Goal: Task Accomplishment & Management: Use online tool/utility

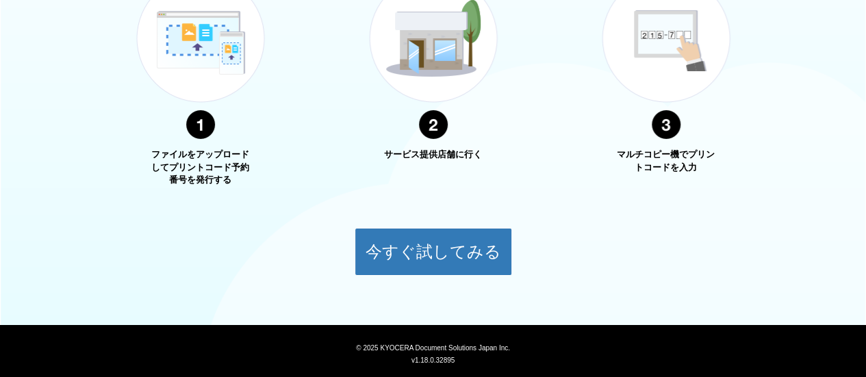
scroll to position [575, 0]
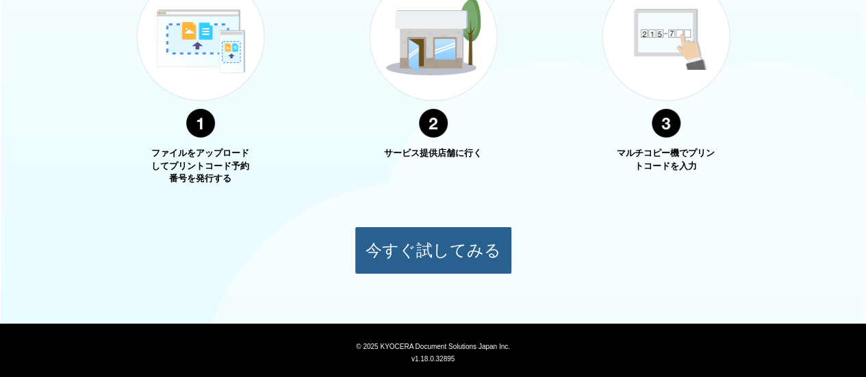
click at [416, 241] on button "今すぐ試してみる" at bounding box center [434, 251] width 158 height 48
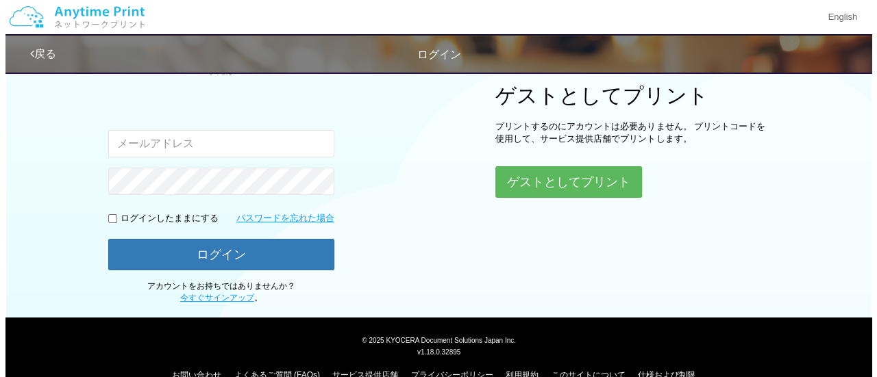
scroll to position [179, 0]
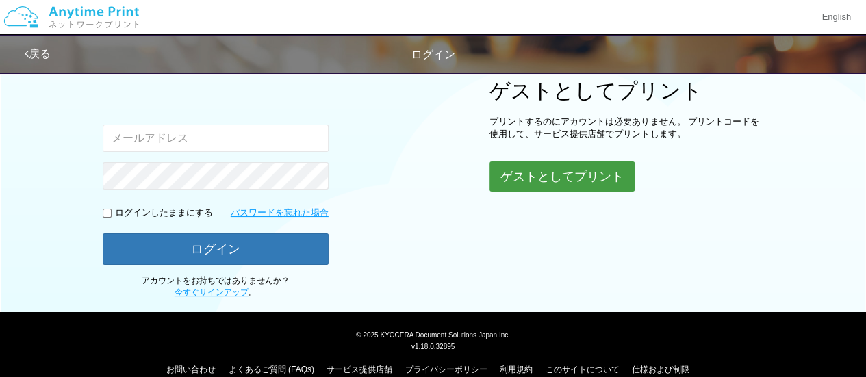
click at [542, 162] on button "ゲストとしてプリント" at bounding box center [562, 177] width 145 height 30
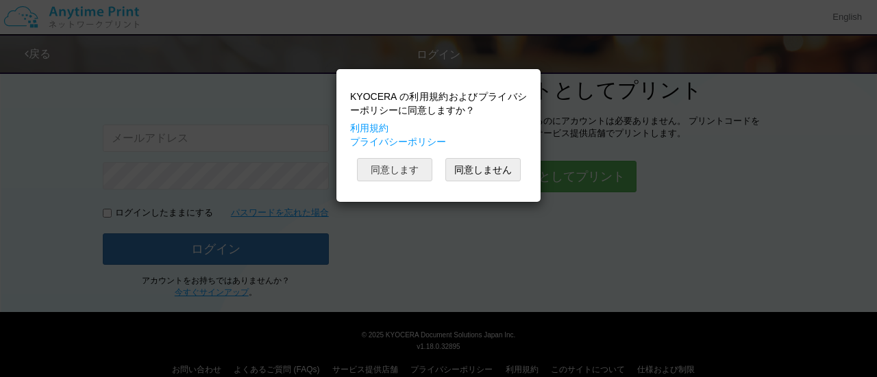
click at [425, 164] on button "同意します" at bounding box center [394, 169] width 75 height 23
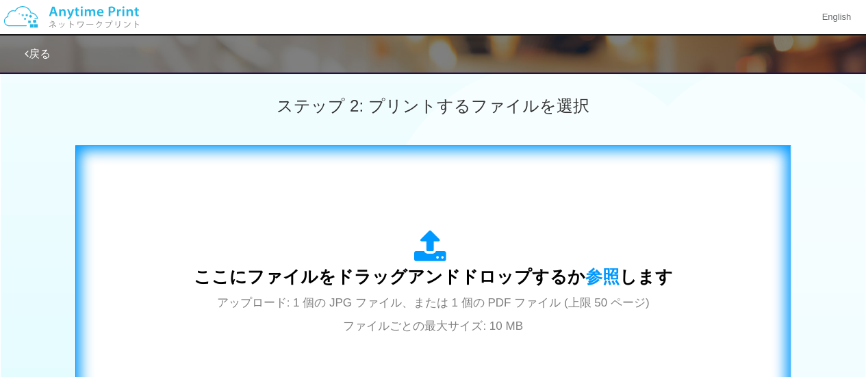
scroll to position [377, 0]
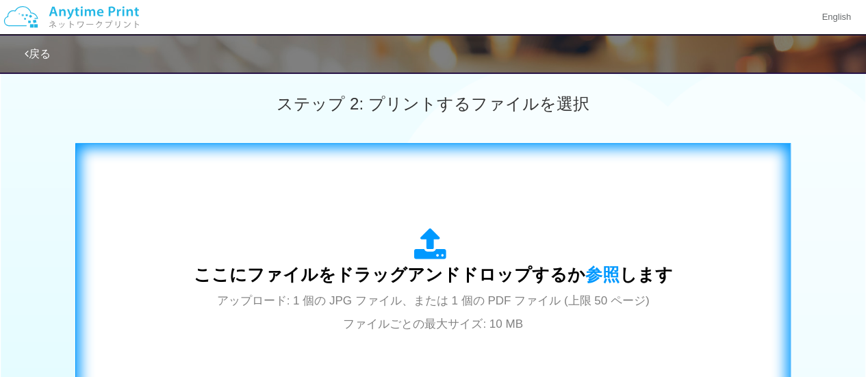
click at [404, 281] on span "ここにファイルをドラッグアンドドロップするか 参照 します" at bounding box center [433, 274] width 479 height 19
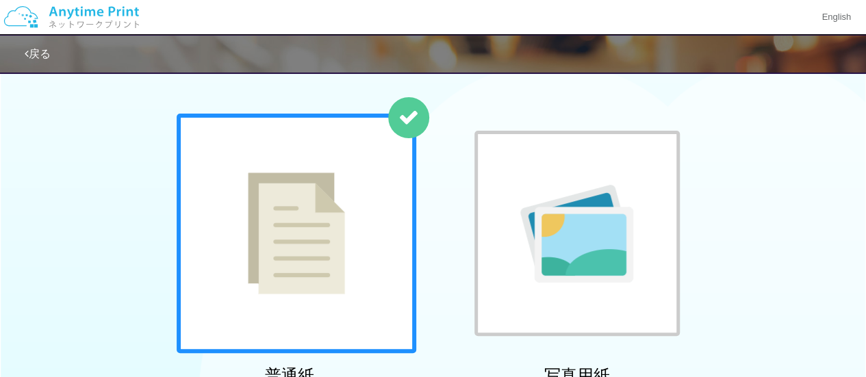
scroll to position [44, 0]
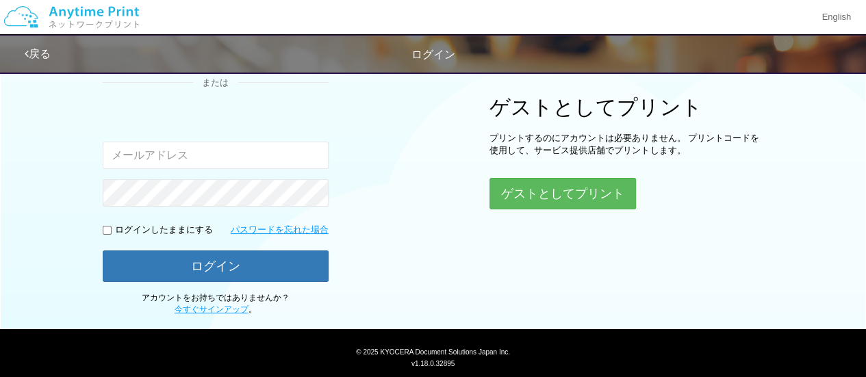
scroll to position [179, 0]
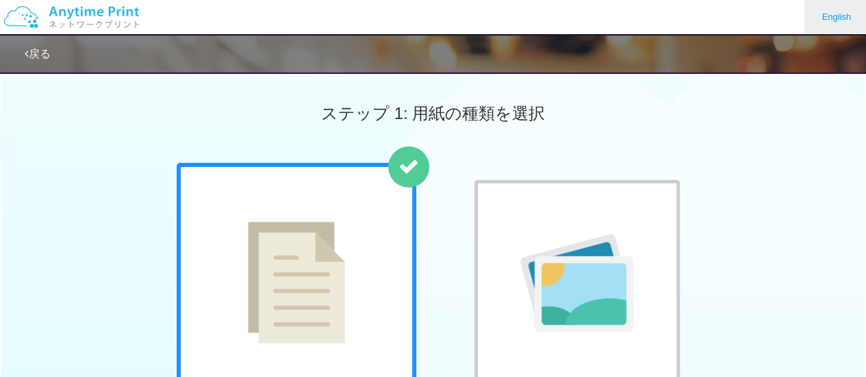
click at [812, 30] on link "English" at bounding box center [837, 17] width 64 height 34
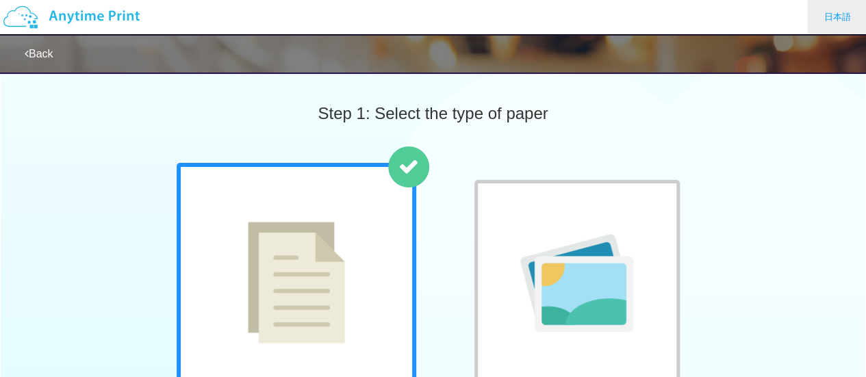
click at [814, 29] on link "日本語" at bounding box center [837, 17] width 61 height 34
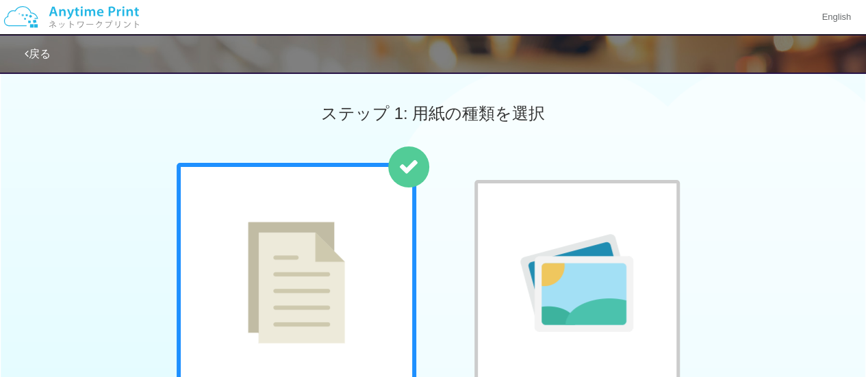
click at [32, 56] on link "戻る" at bounding box center [38, 54] width 26 height 12
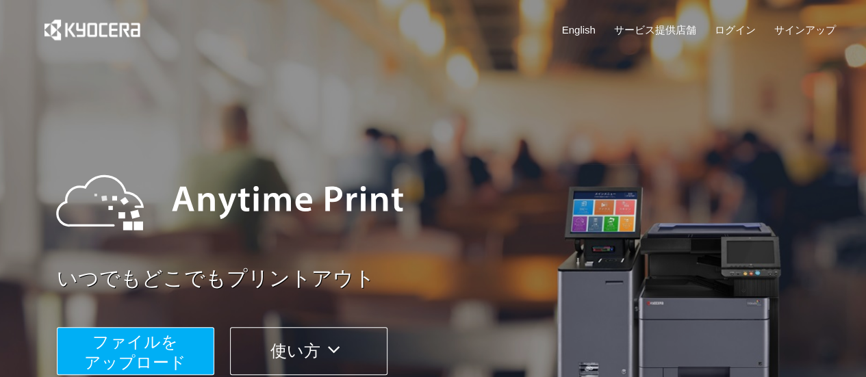
click at [173, 355] on span "ファイルを ​​アップロード" at bounding box center [135, 352] width 102 height 39
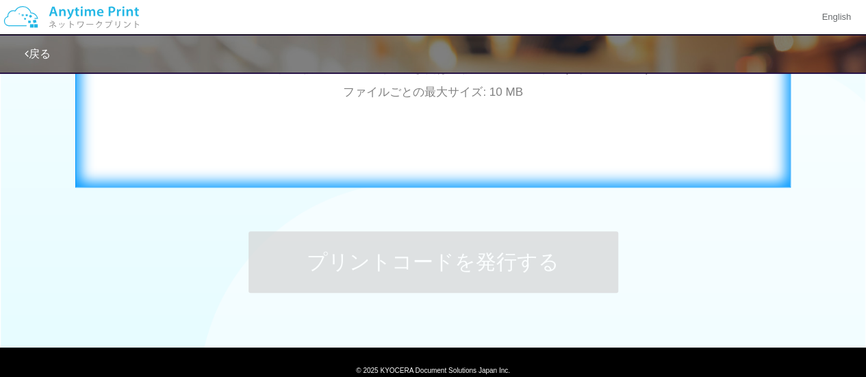
scroll to position [611, 0]
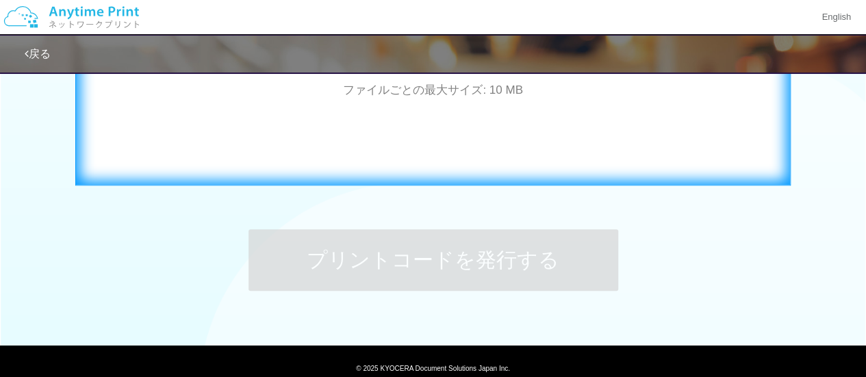
click at [431, 117] on div "ここにファイルをドラッグアンドドロップするか 参照 します アップロード: 1 個の JPG ファイル、または 1 個の PDF ファイル (上限 50 ペー…" at bounding box center [433, 47] width 687 height 248
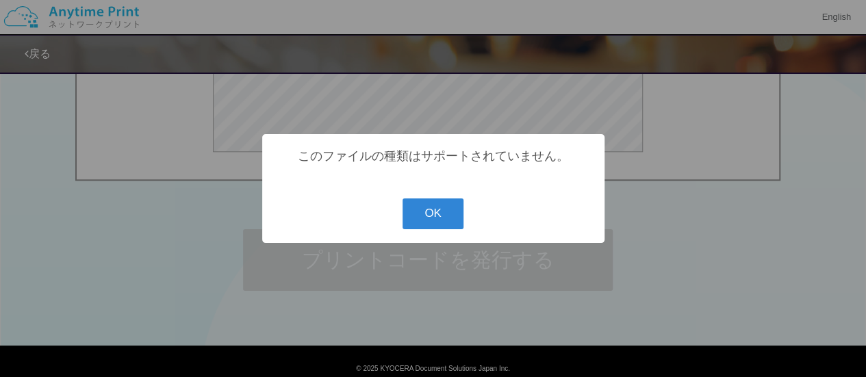
scroll to position [334, 0]
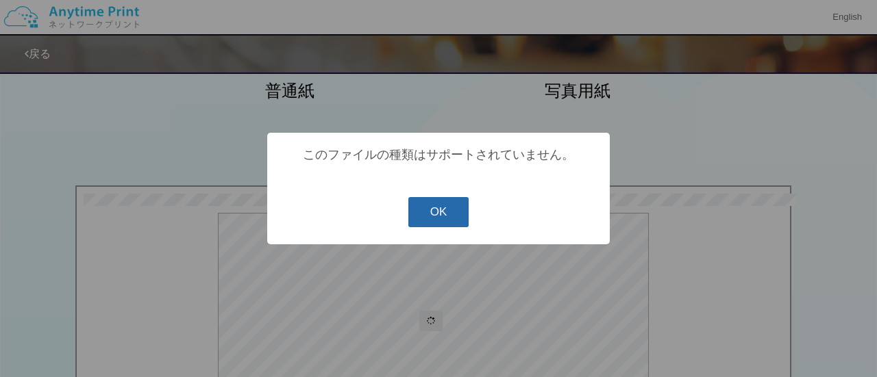
click at [423, 202] on button "OK" at bounding box center [438, 212] width 61 height 30
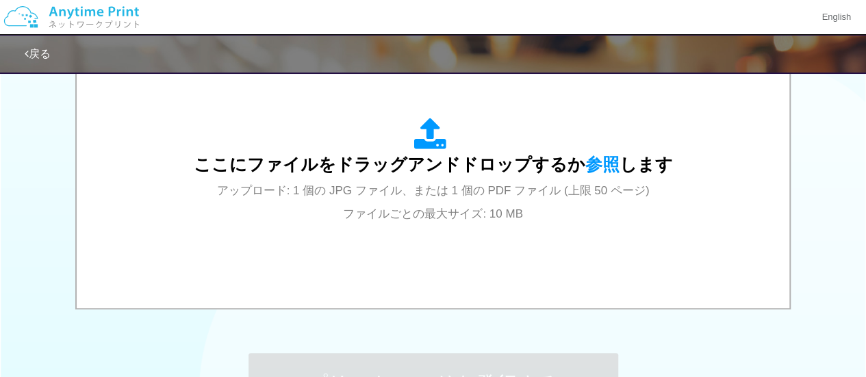
scroll to position [490, 0]
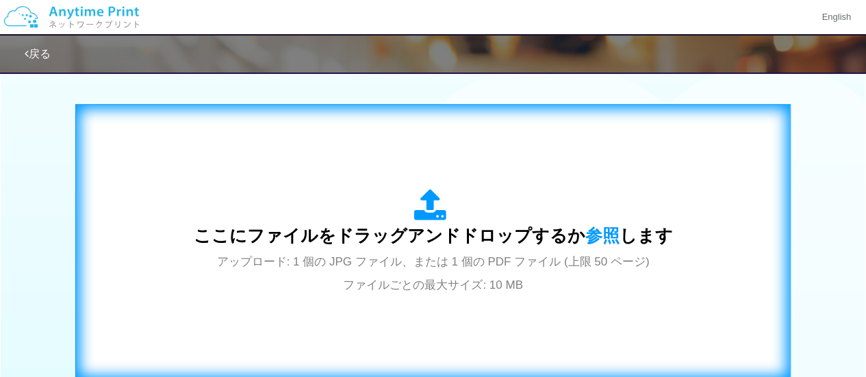
scroll to position [416, 0]
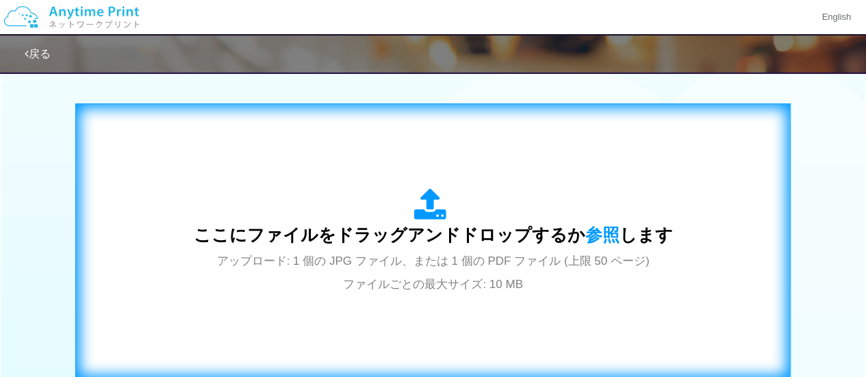
click at [431, 251] on div "ここにファイルをドラッグアンドドロップするか 参照 します アップロード: 1 個の JPG ファイル、または 1 個の PDF ファイル (上限 50 ペー…" at bounding box center [433, 241] width 479 height 107
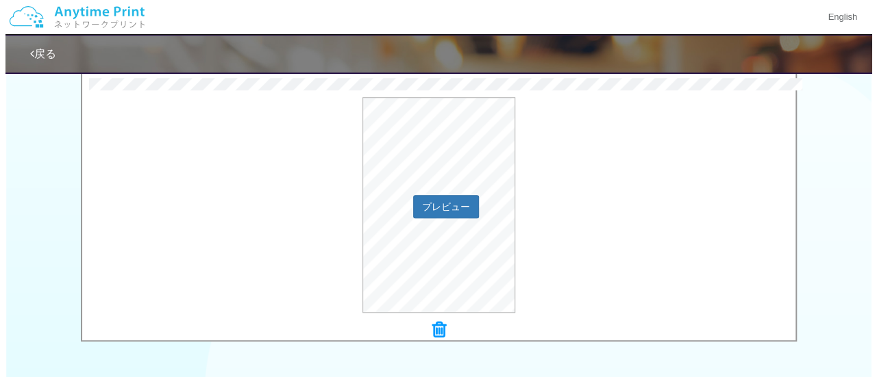
scroll to position [452, 0]
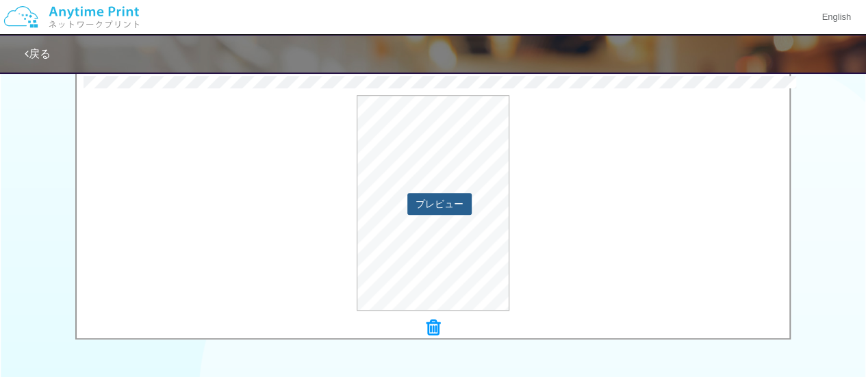
click at [442, 199] on button "プレビュー" at bounding box center [439, 204] width 64 height 22
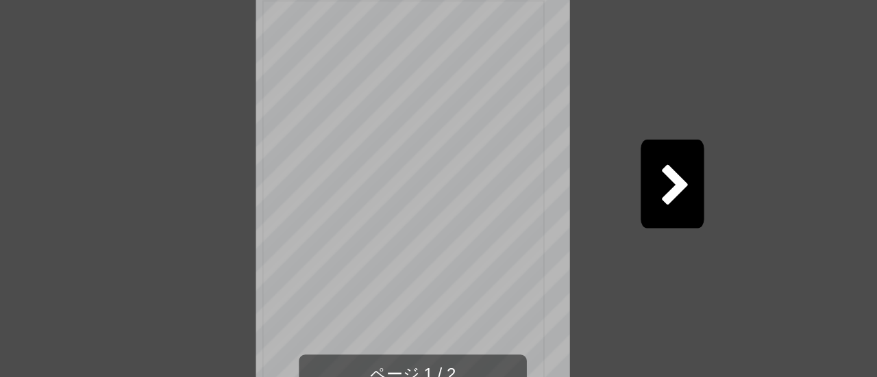
click at [562, 188] on div at bounding box center [579, 195] width 34 height 48
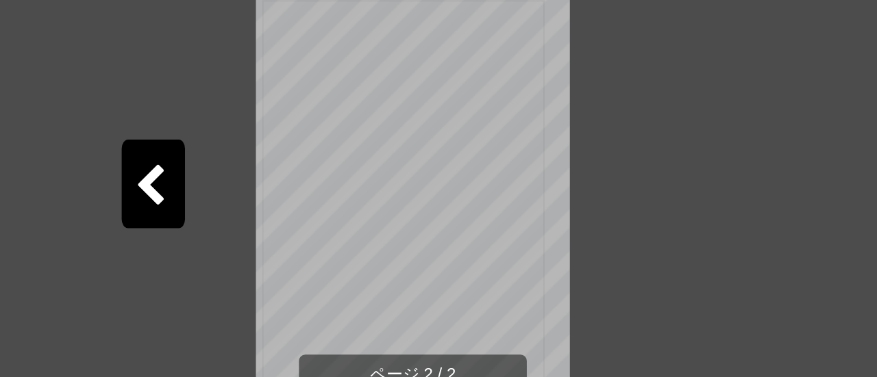
scroll to position [451, 0]
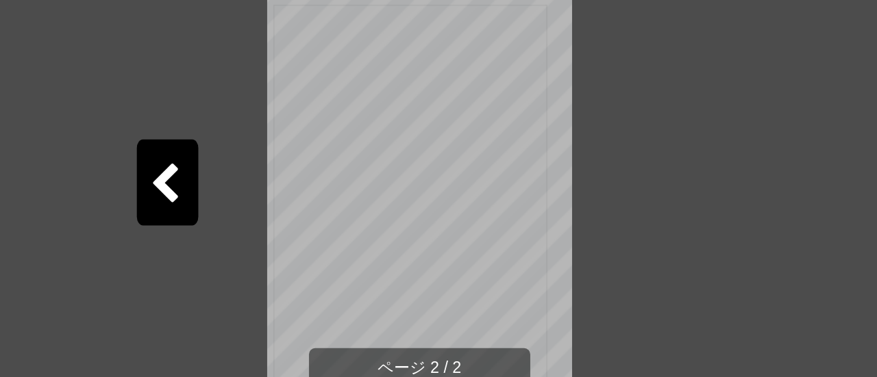
click at [565, 175] on div "ページ 2 / 2" at bounding box center [438, 202] width 411 height 240
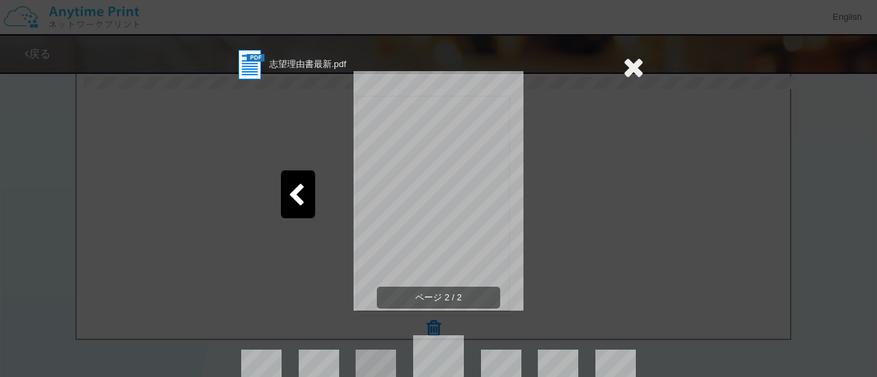
click at [646, 148] on div "志望理由書最新.pdf ページ 2 / 2 ページ: 1 ページ: 2" at bounding box center [438, 188] width 877 height 377
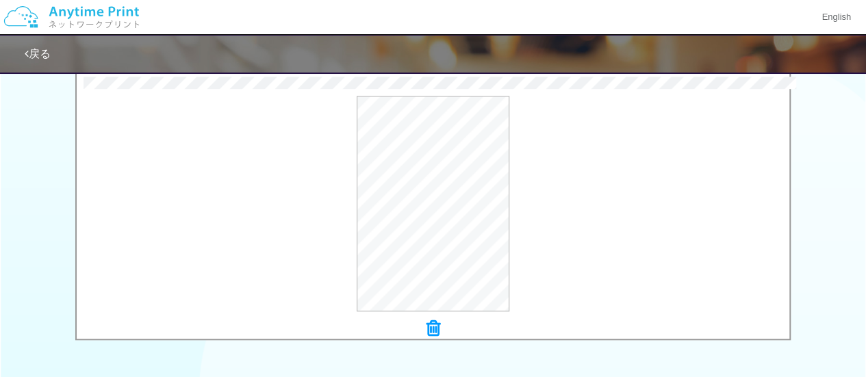
click at [802, 179] on div "0.6 MB 志望理由書最新.pdf Check Error × 志望理由書最新.pdf プレビュー" at bounding box center [433, 207] width 866 height 279
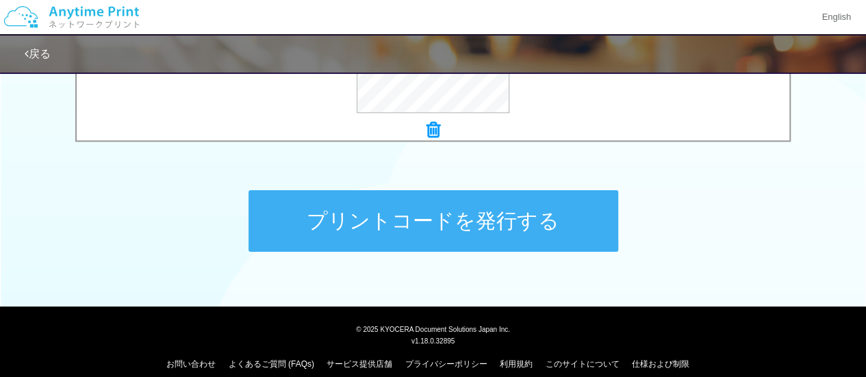
scroll to position [655, 0]
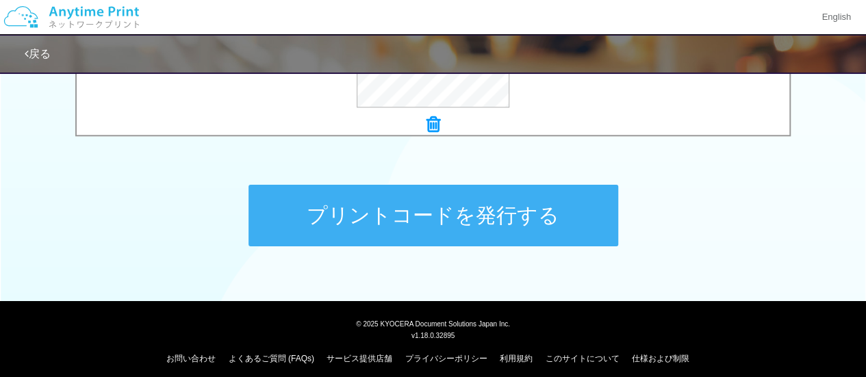
click at [540, 225] on button "プリントコードを発行する" at bounding box center [434, 216] width 370 height 62
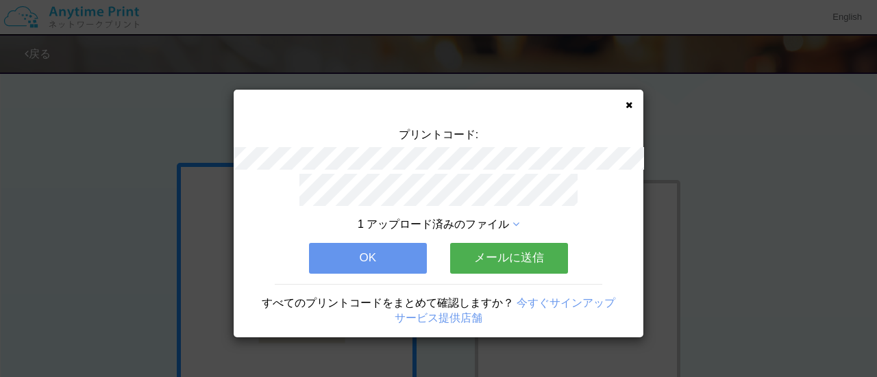
click at [386, 259] on button "OK" at bounding box center [368, 258] width 118 height 30
